Goal: Task Accomplishment & Management: Manage account settings

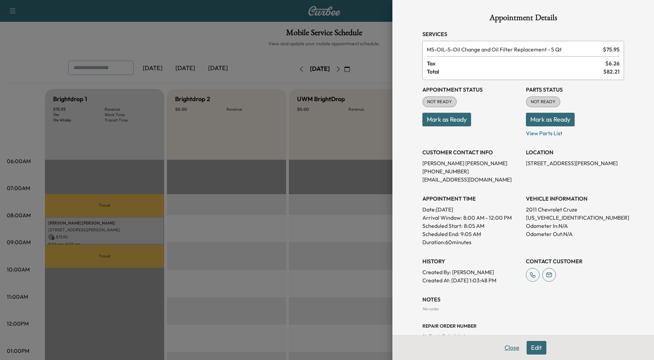
click at [510, 351] on button "Close" at bounding box center [512, 348] width 24 height 14
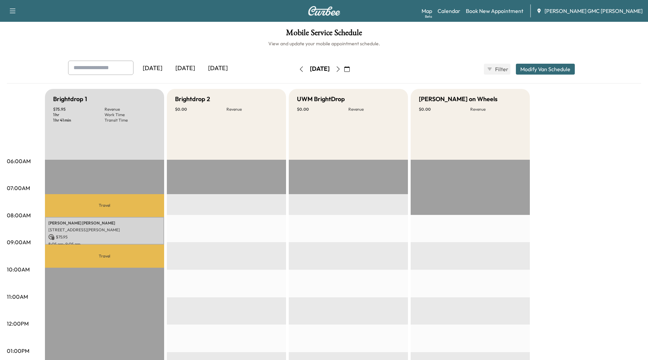
click at [299, 69] on icon "button" at bounding box center [301, 68] width 5 height 5
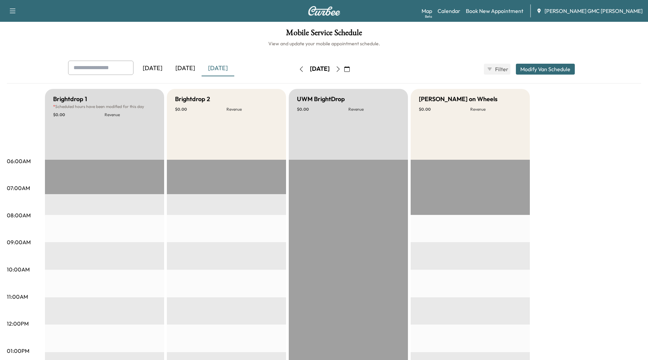
click at [299, 70] on icon "button" at bounding box center [301, 68] width 5 height 5
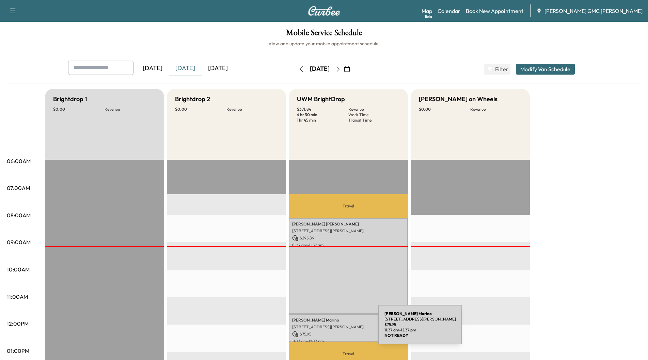
click at [327, 329] on div "[PERSON_NAME] [STREET_ADDRESS][PERSON_NAME] $ 75.95 11:37 am - 12:37 pm" at bounding box center [348, 328] width 119 height 28
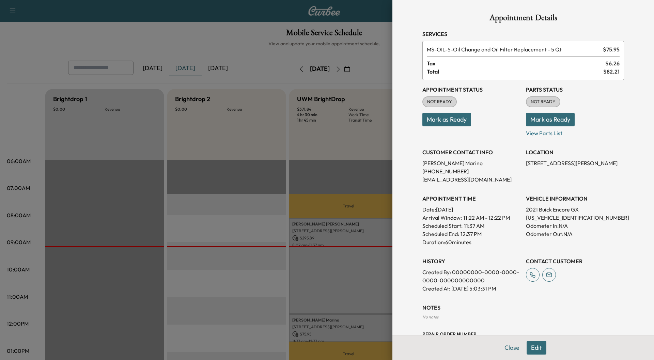
click at [551, 115] on button "Mark as Ready" at bounding box center [550, 120] width 49 height 14
click at [508, 348] on button "Close" at bounding box center [512, 348] width 24 height 14
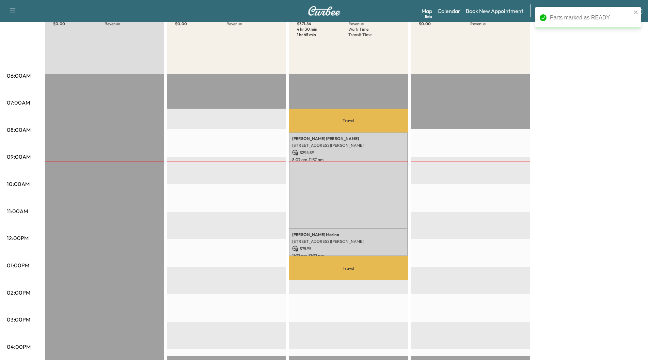
scroll to position [102, 0]
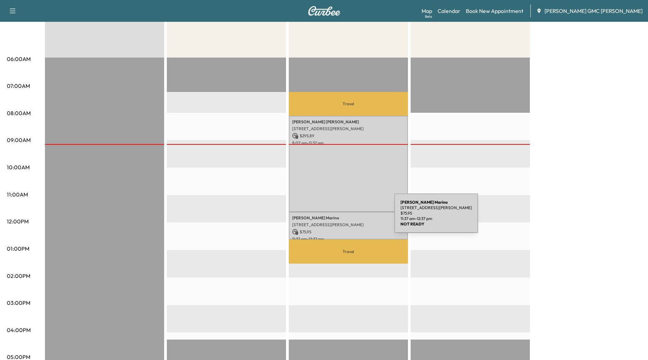
click at [343, 217] on p "[PERSON_NAME]" at bounding box center [348, 217] width 112 height 5
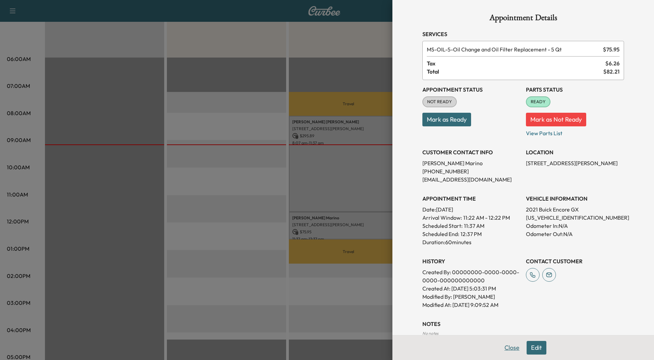
click at [500, 344] on button "Close" at bounding box center [512, 348] width 24 height 14
